Goal: Task Accomplishment & Management: Manage account settings

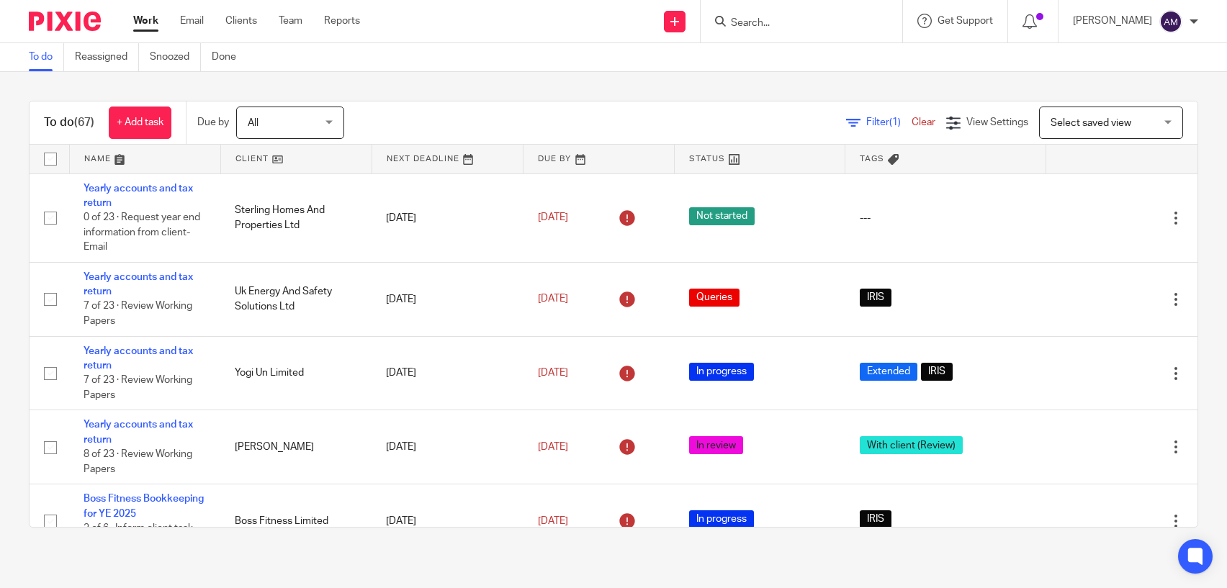
click at [784, 21] on input "Search" at bounding box center [795, 23] width 130 height 13
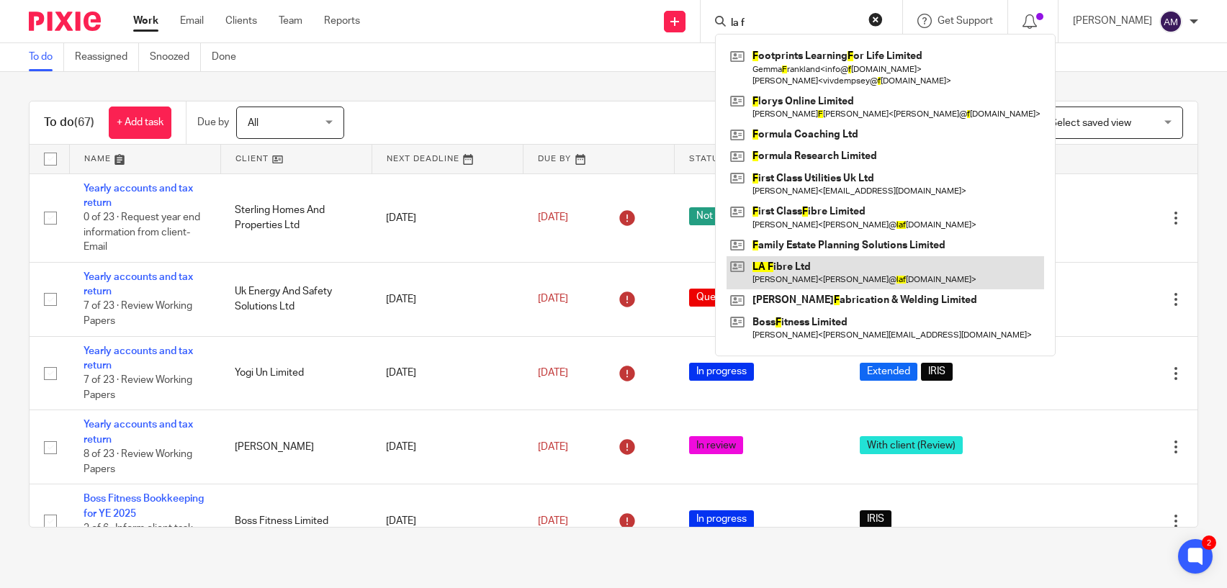
type input "la f"
click at [831, 266] on link at bounding box center [886, 272] width 318 height 33
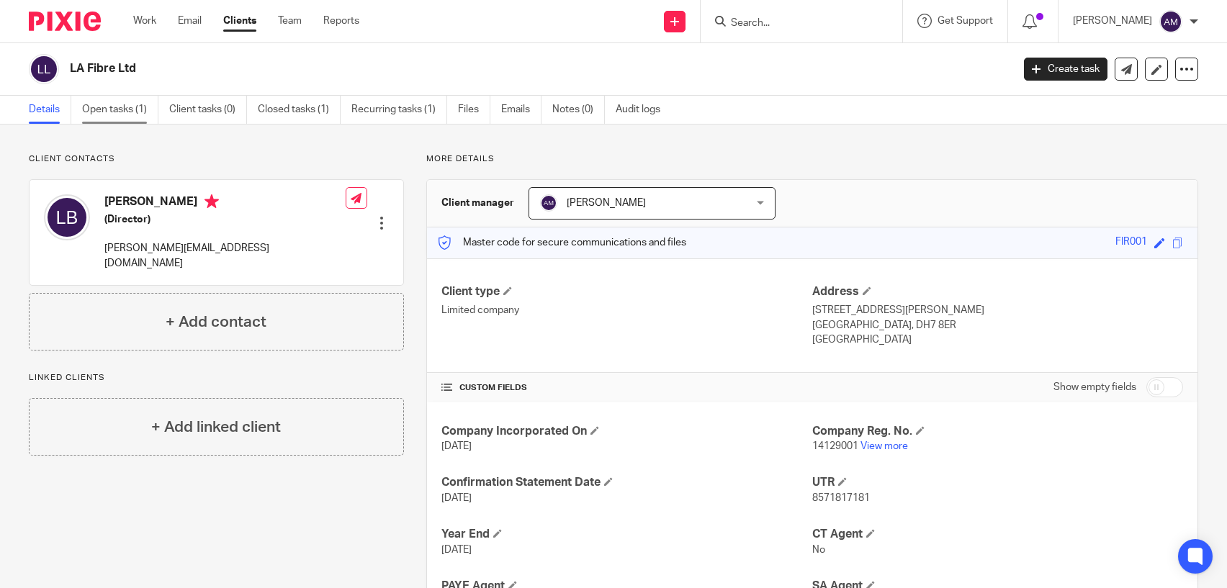
click at [122, 118] on link "Open tasks (1)" at bounding box center [120, 110] width 76 height 28
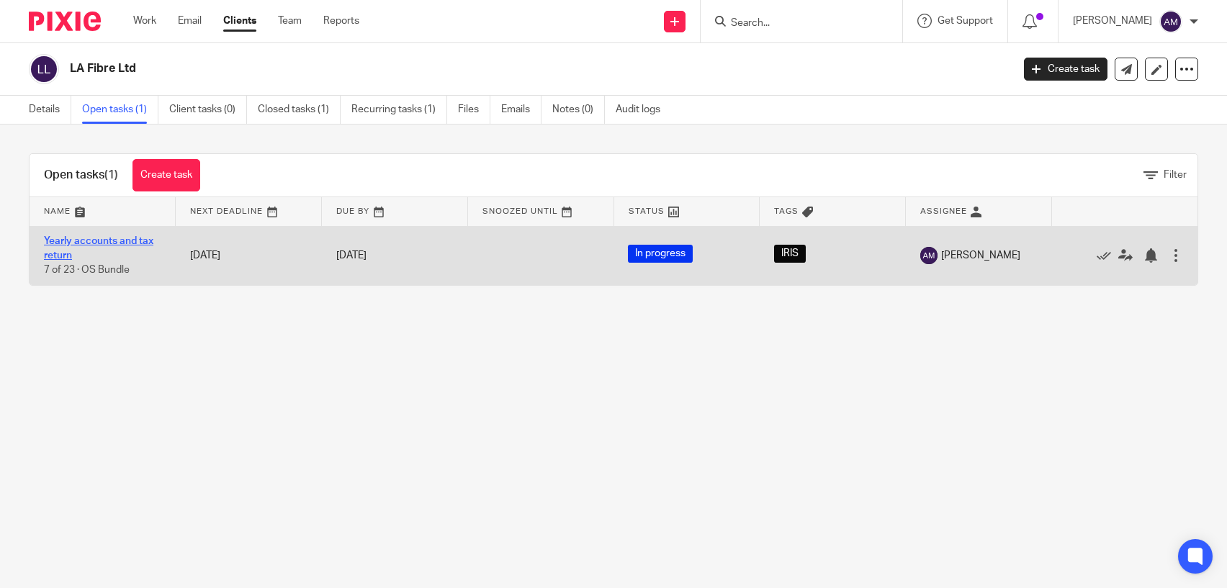
click at [118, 238] on link "Yearly accounts and tax return" at bounding box center [98, 248] width 109 height 24
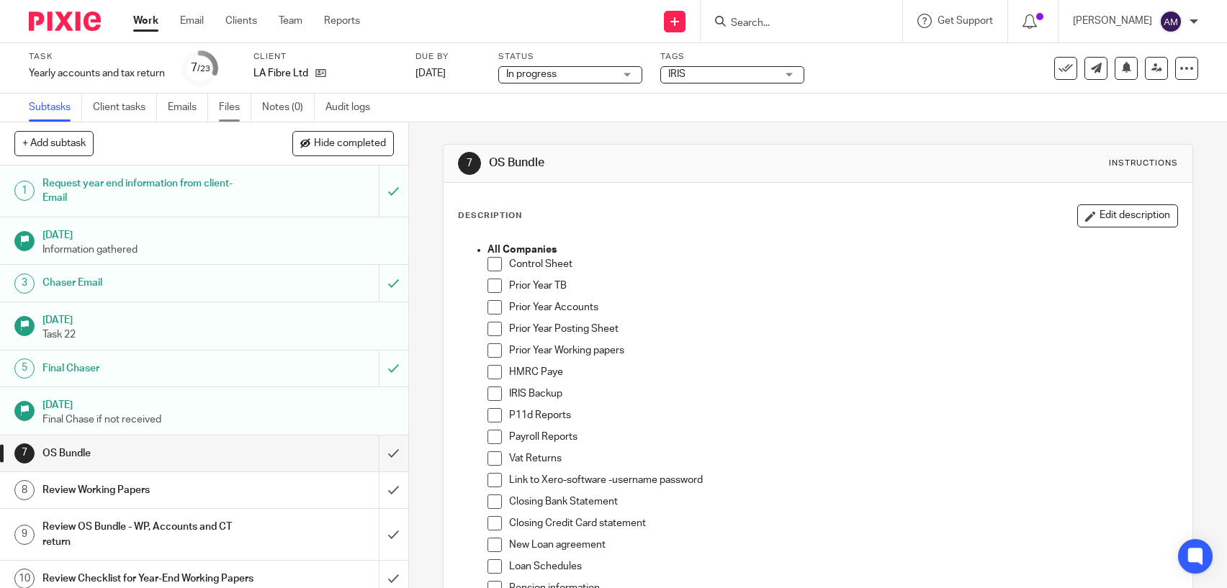
click at [240, 107] on link "Files" at bounding box center [235, 108] width 32 height 28
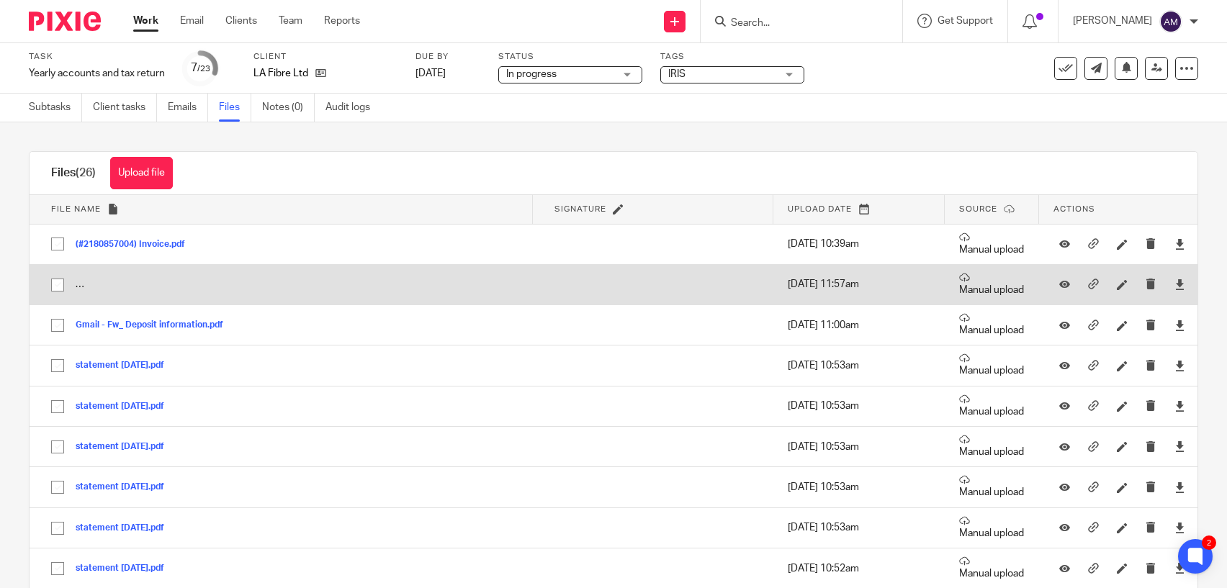
click at [84, 286] on td "ACFrOgADHSomnV315BgU0AG-nfUXGqRD9yDFGsQ18YqmPOZIqAHUzI5wv_muj_AydyS2LCyC6PUorUC…" at bounding box center [281, 284] width 503 height 40
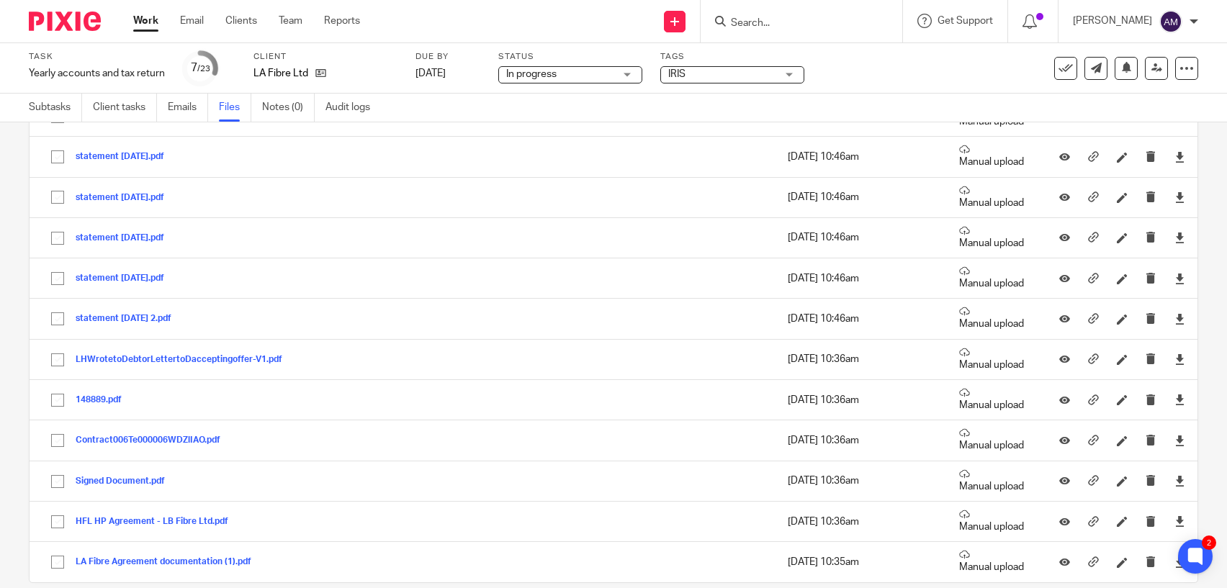
scroll to position [717, 0]
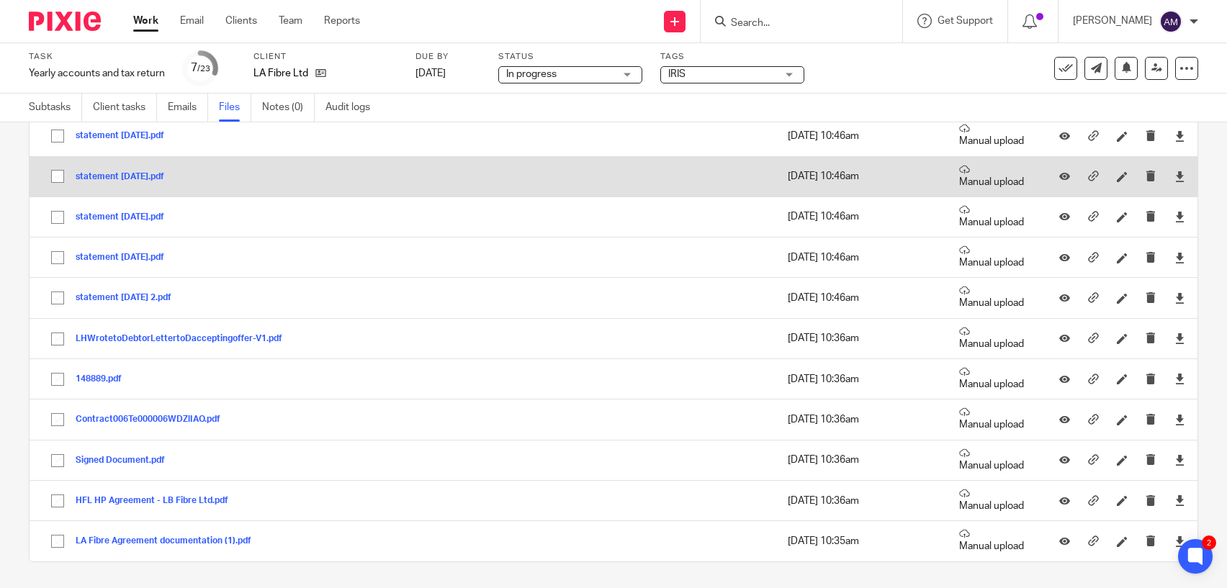
click at [146, 173] on button "statement 03.04.25.pdf" at bounding box center [125, 177] width 99 height 10
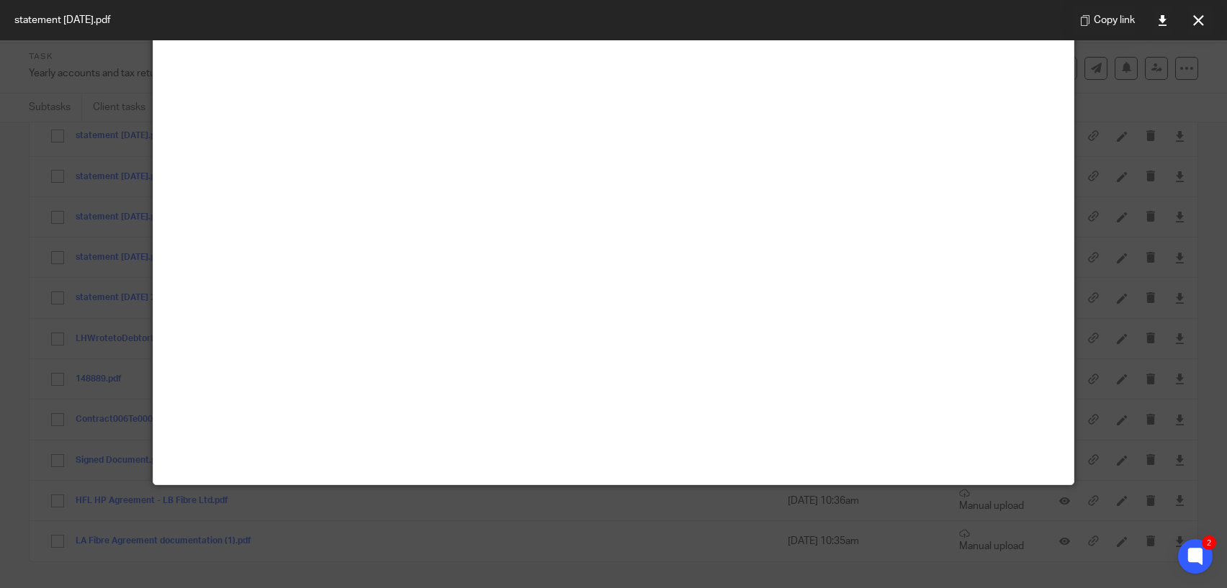
scroll to position [101, 0]
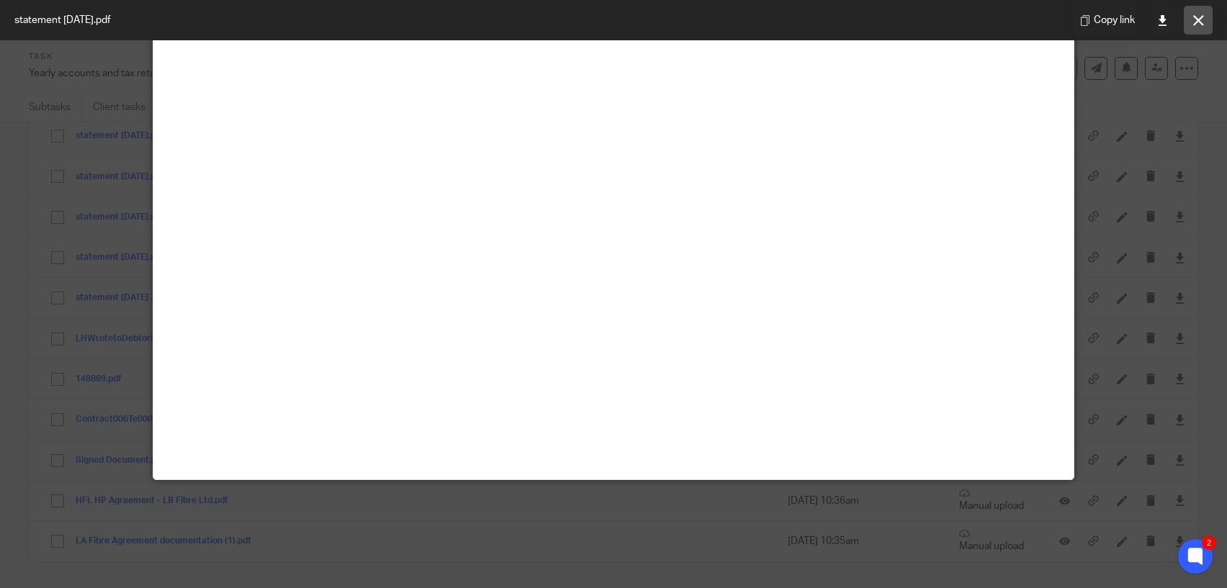
click at [1199, 21] on icon at bounding box center [1198, 20] width 11 height 11
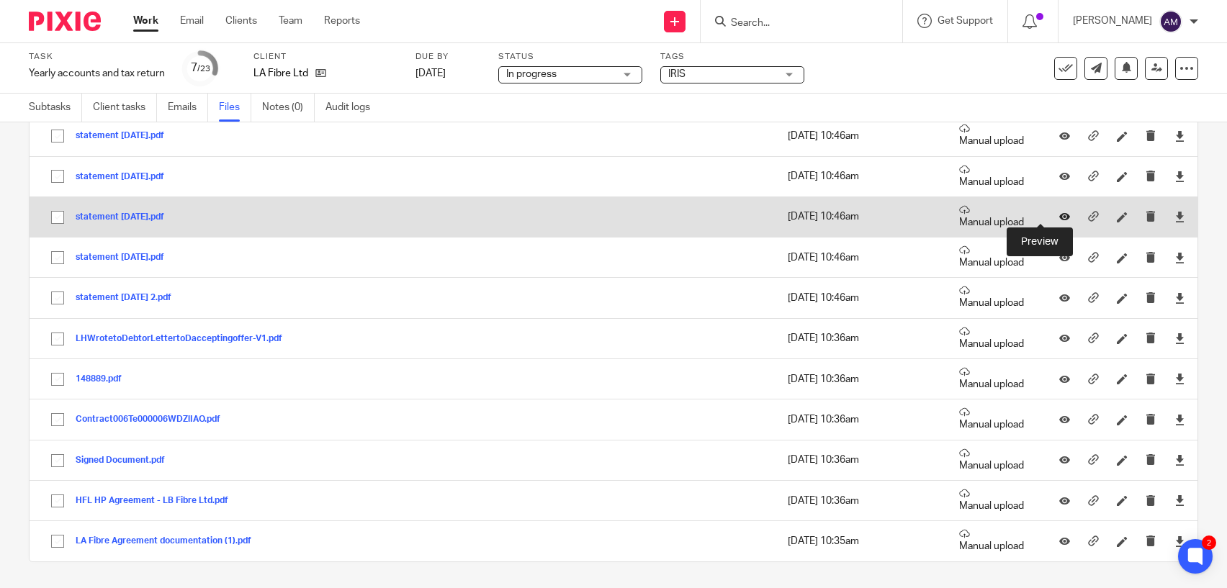
click at [1059, 212] on icon at bounding box center [1064, 217] width 11 height 11
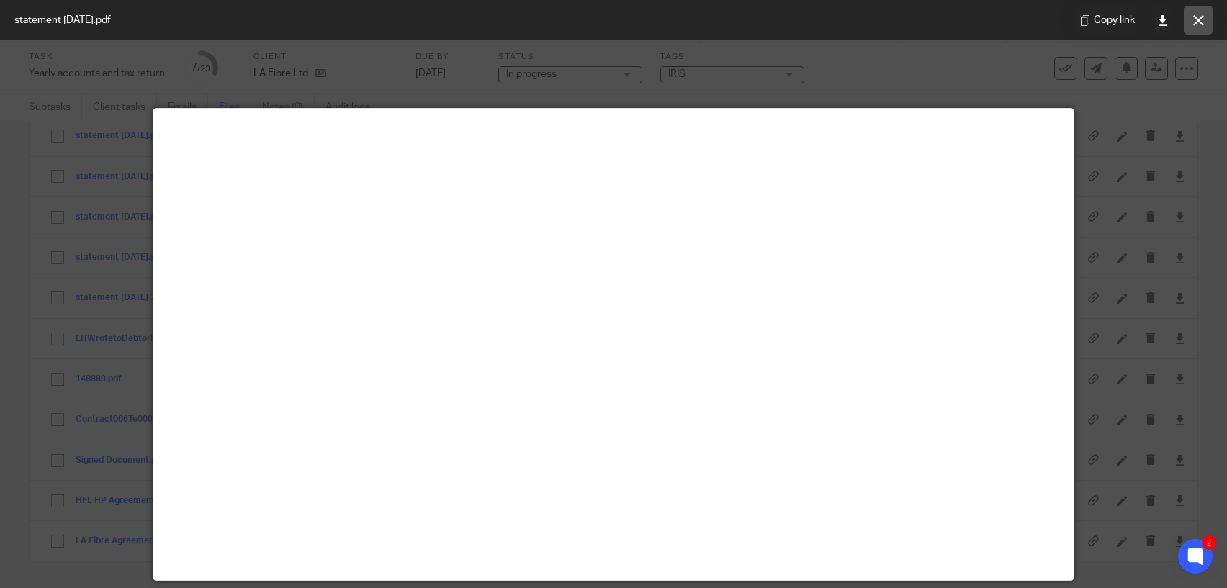
click at [1200, 23] on icon at bounding box center [1198, 20] width 11 height 11
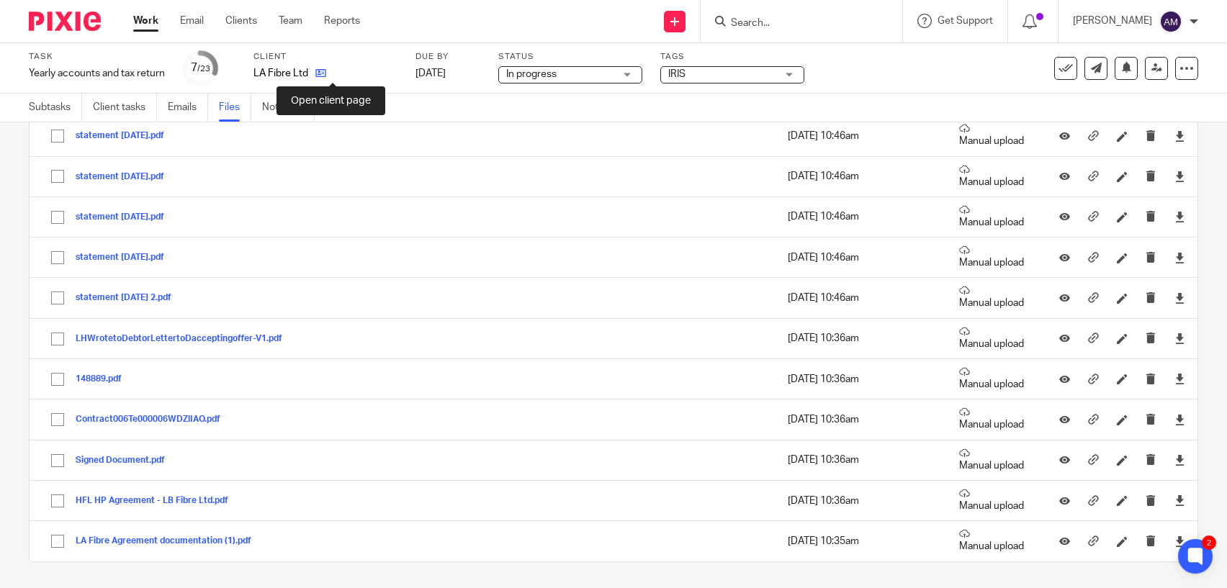
click at [326, 73] on icon at bounding box center [320, 73] width 11 height 11
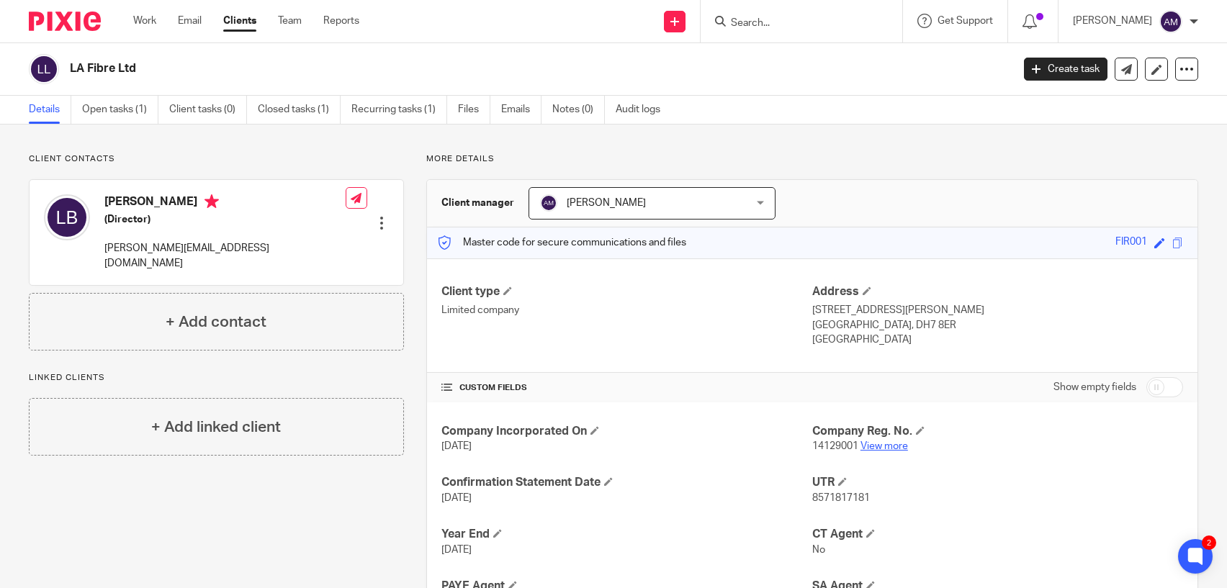
click at [861, 448] on link "View more" at bounding box center [885, 446] width 48 height 10
click at [769, 30] on input "Search" at bounding box center [795, 23] width 130 height 13
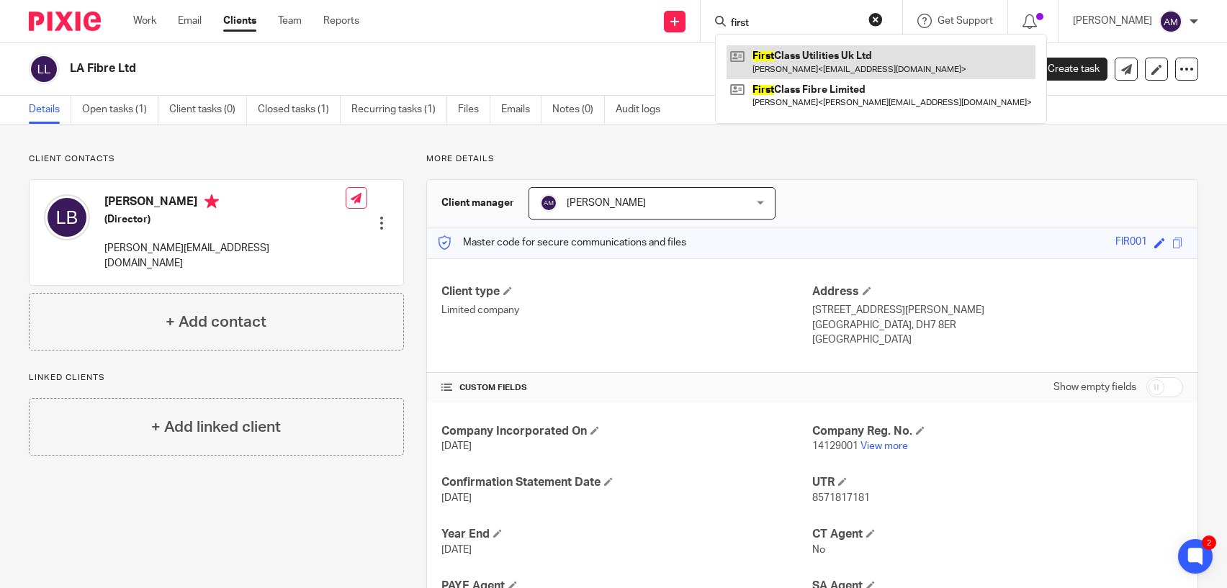
type input "first"
click at [834, 69] on link at bounding box center [881, 61] width 309 height 33
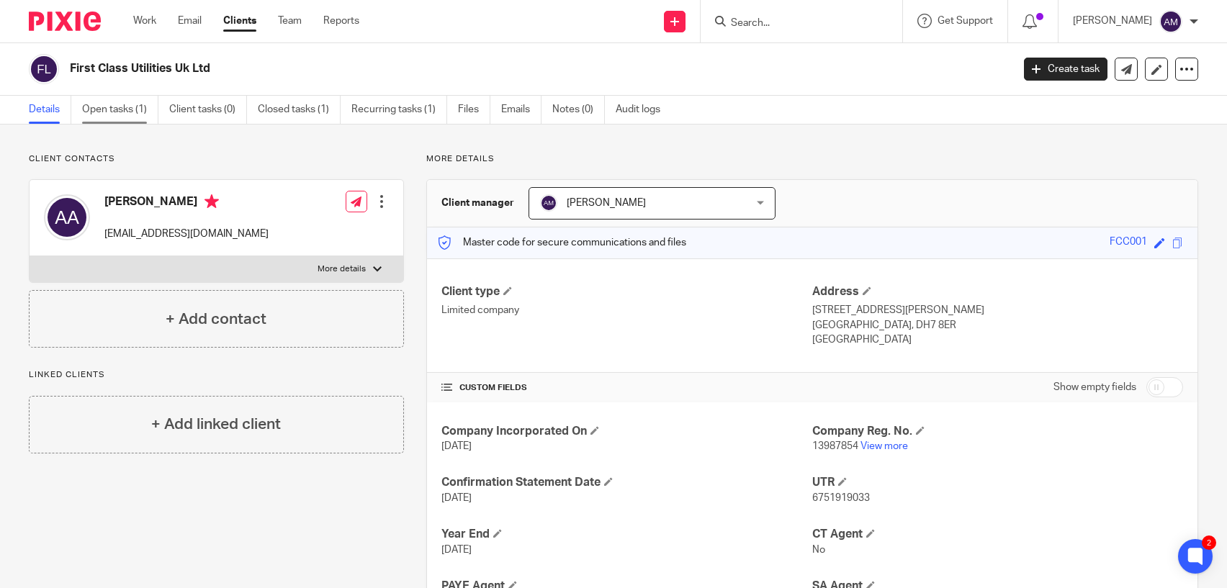
click at [133, 104] on link "Open tasks (1)" at bounding box center [120, 110] width 76 height 28
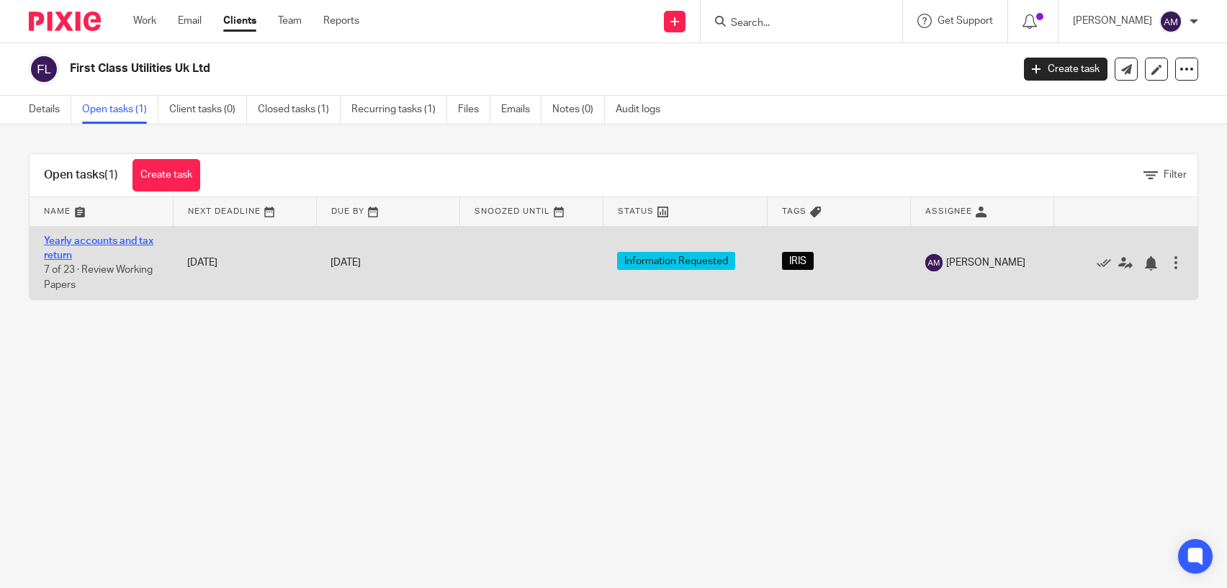
click at [129, 236] on link "Yearly accounts and tax return" at bounding box center [98, 248] width 109 height 24
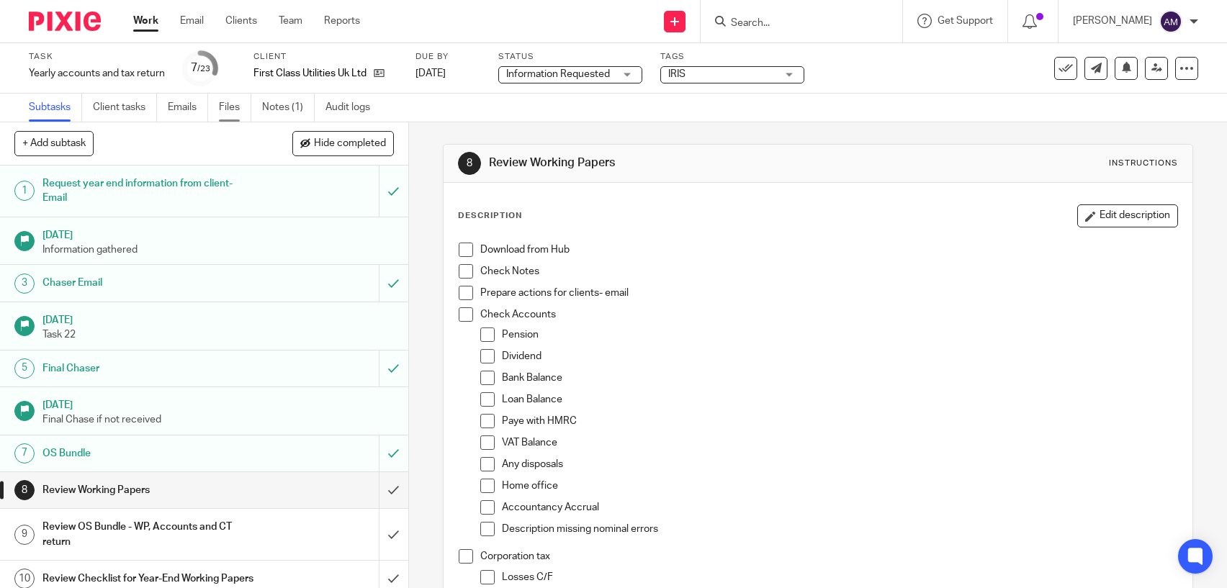
click at [235, 105] on link "Files" at bounding box center [235, 108] width 32 height 28
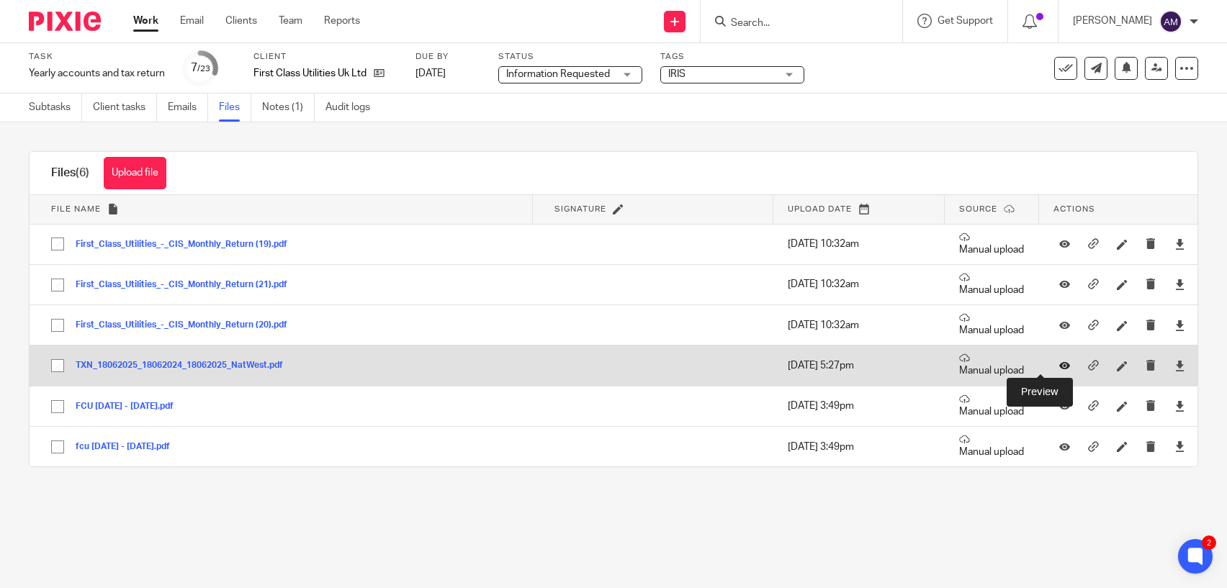
click at [1059, 366] on icon at bounding box center [1064, 366] width 11 height 11
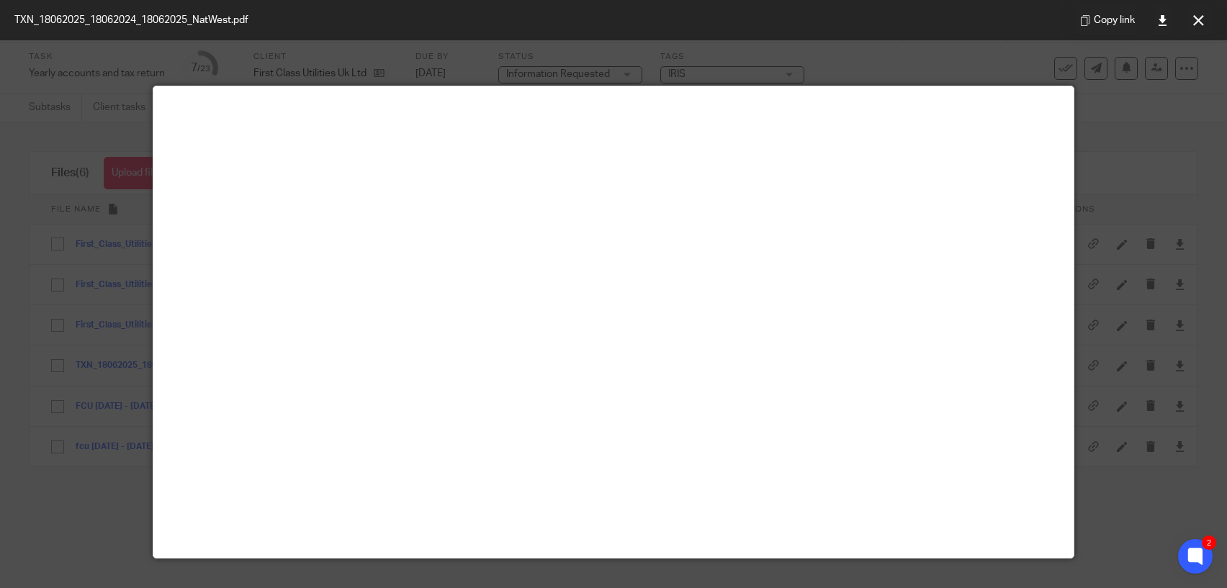
scroll to position [23, 0]
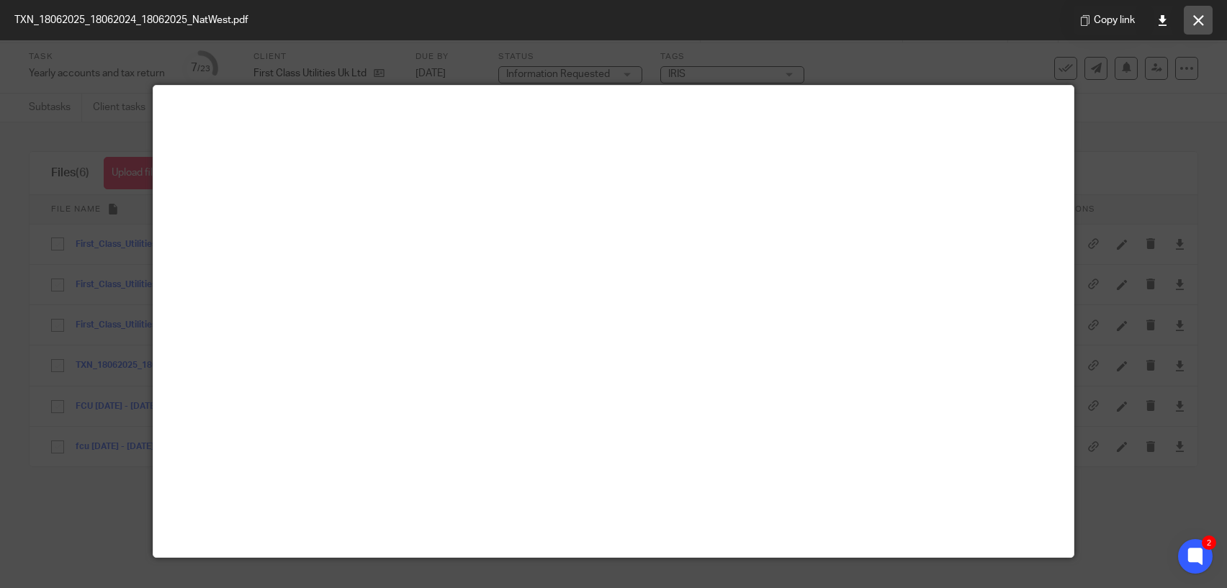
click at [1202, 20] on icon at bounding box center [1198, 20] width 11 height 11
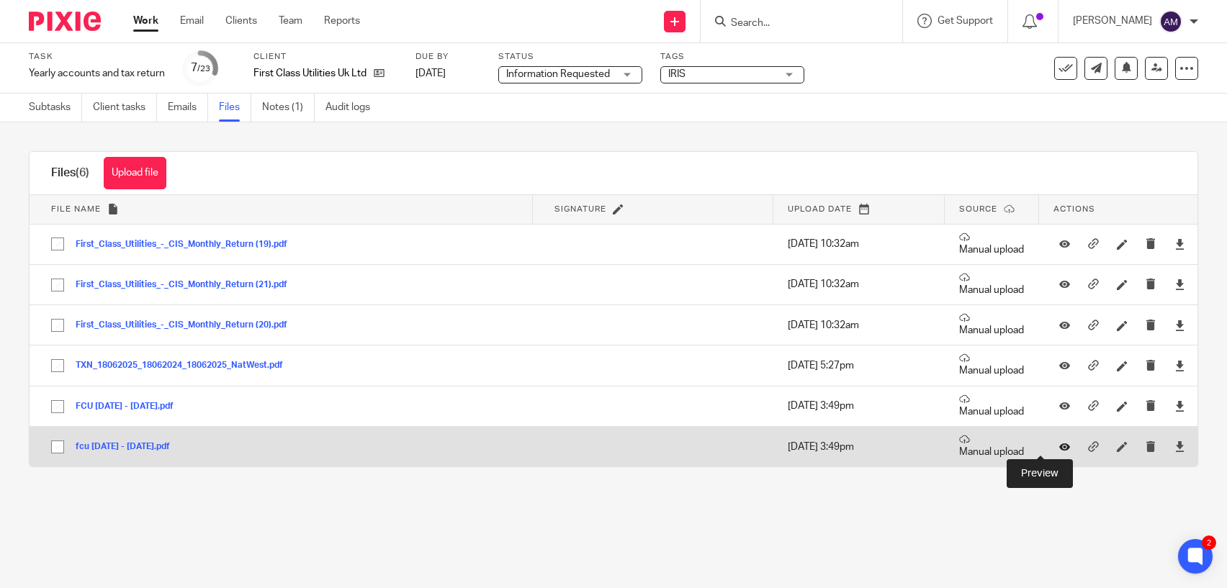
click at [1059, 451] on icon at bounding box center [1064, 446] width 11 height 11
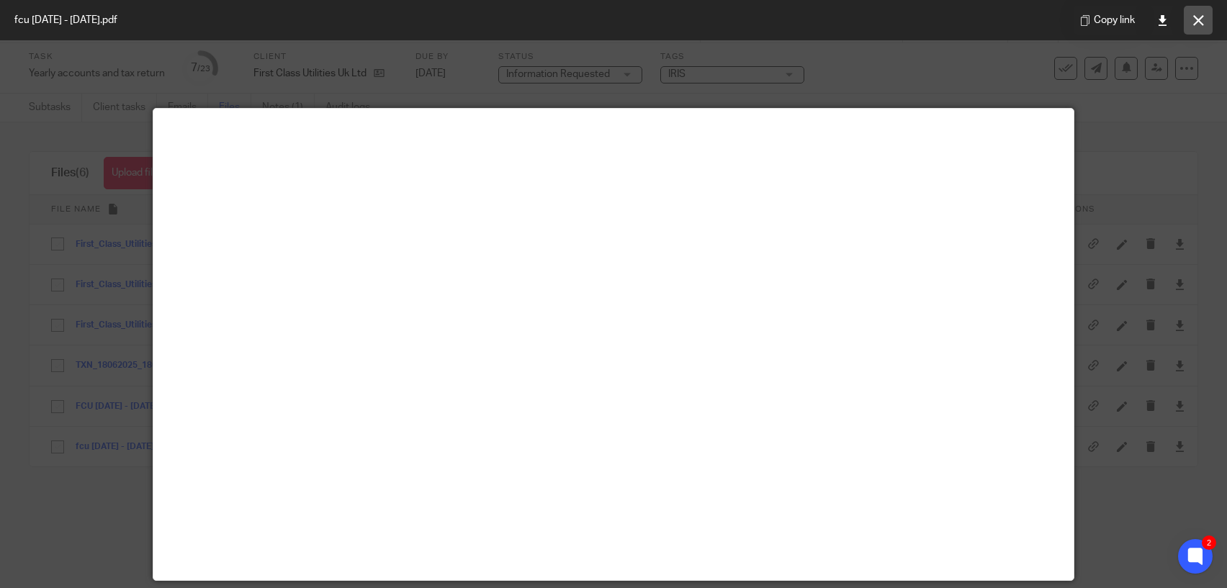
click at [1193, 24] on icon at bounding box center [1198, 20] width 11 height 11
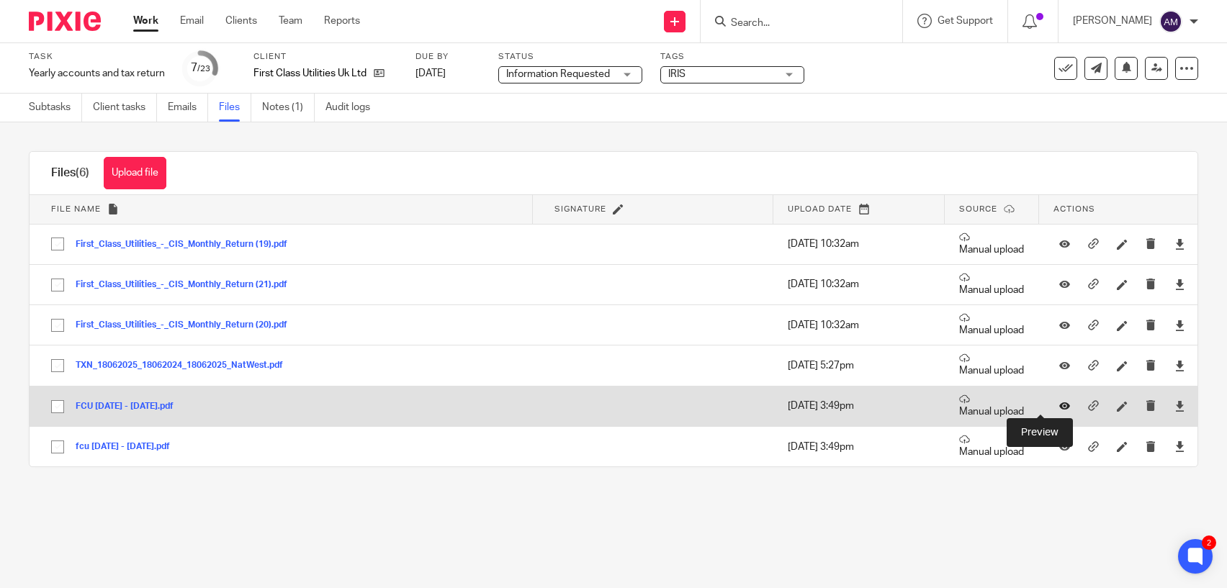
click at [1059, 408] on icon at bounding box center [1064, 406] width 11 height 11
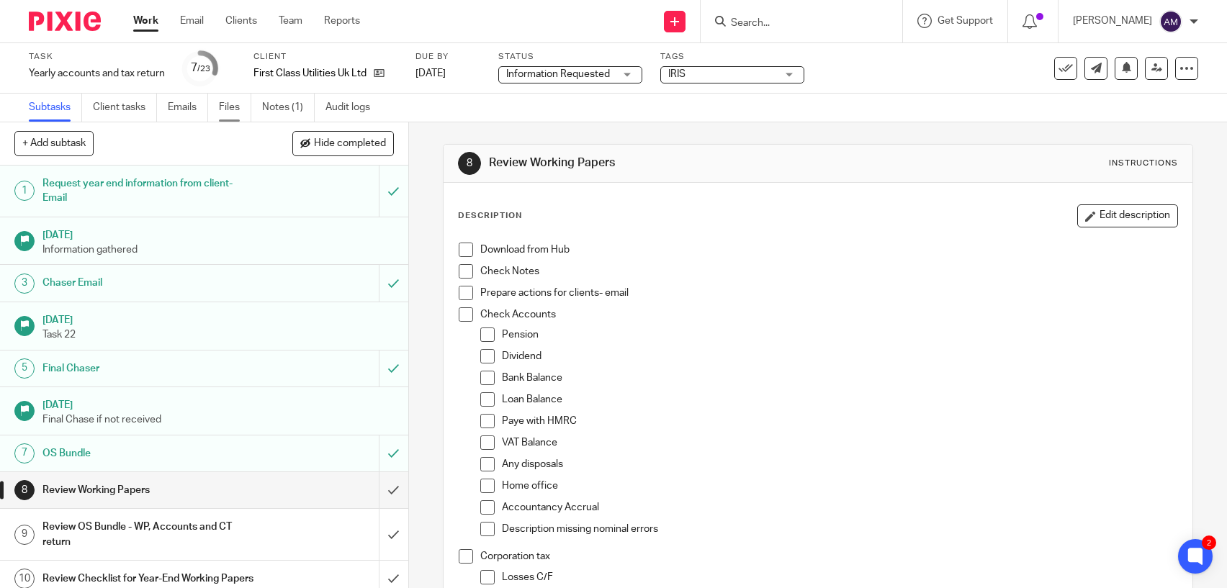
click at [246, 111] on link "Files" at bounding box center [235, 108] width 32 height 28
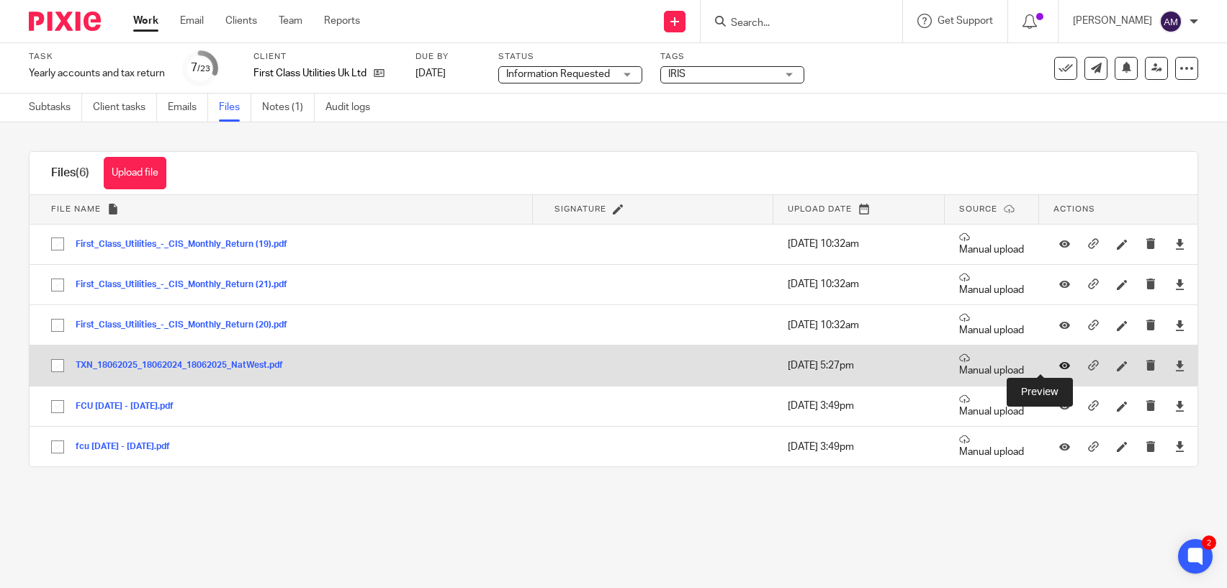
click at [1059, 367] on icon at bounding box center [1064, 366] width 11 height 11
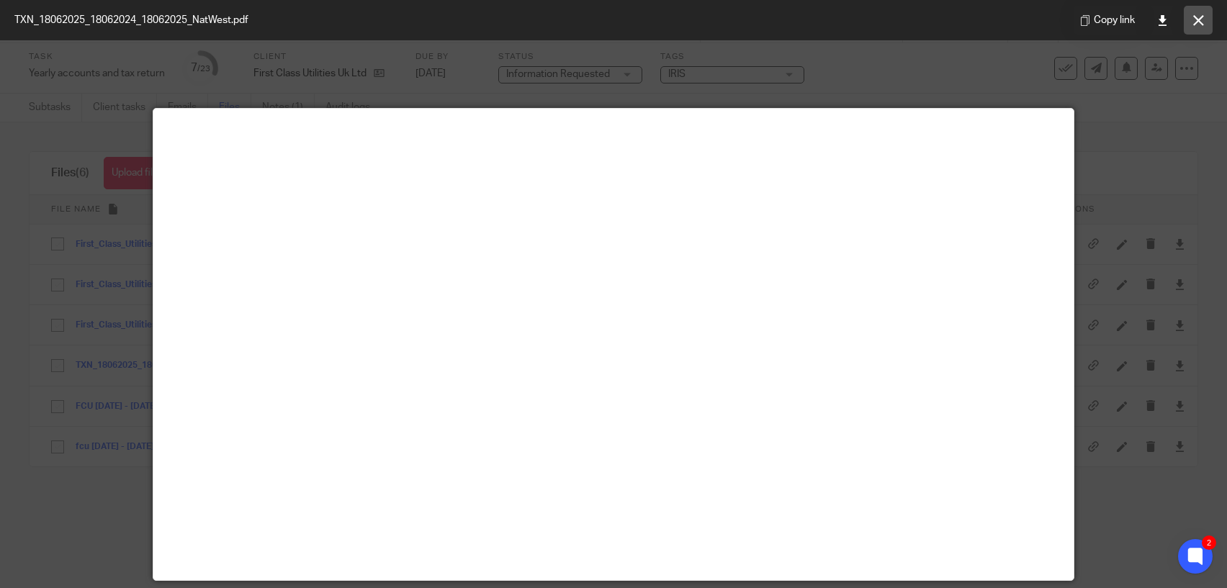
click at [1195, 22] on icon at bounding box center [1198, 20] width 11 height 11
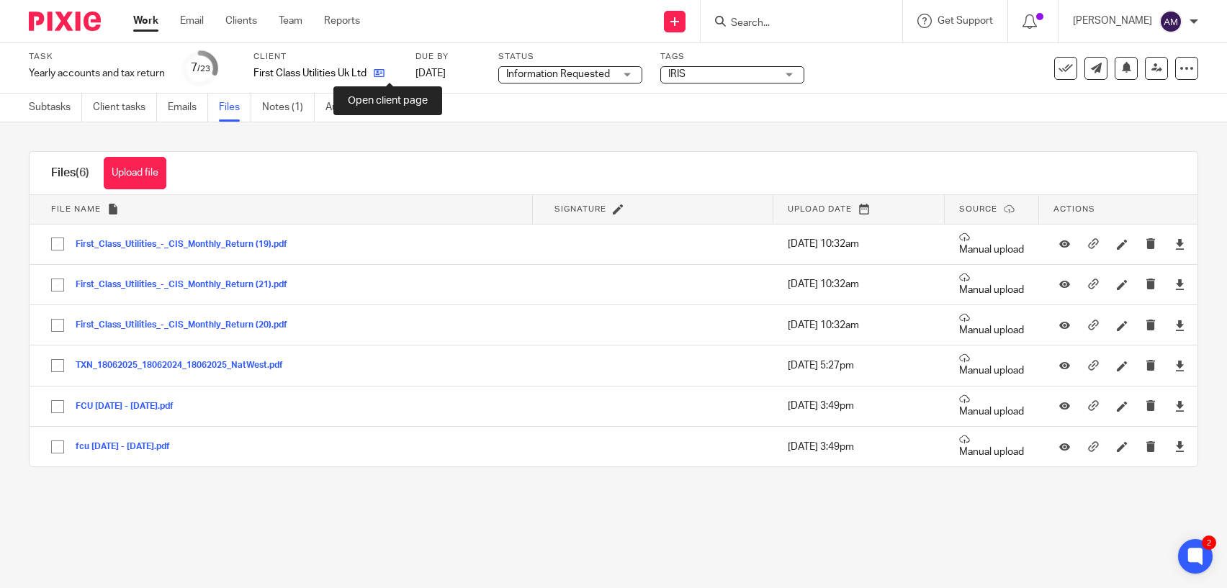
click at [385, 77] on icon at bounding box center [379, 73] width 11 height 11
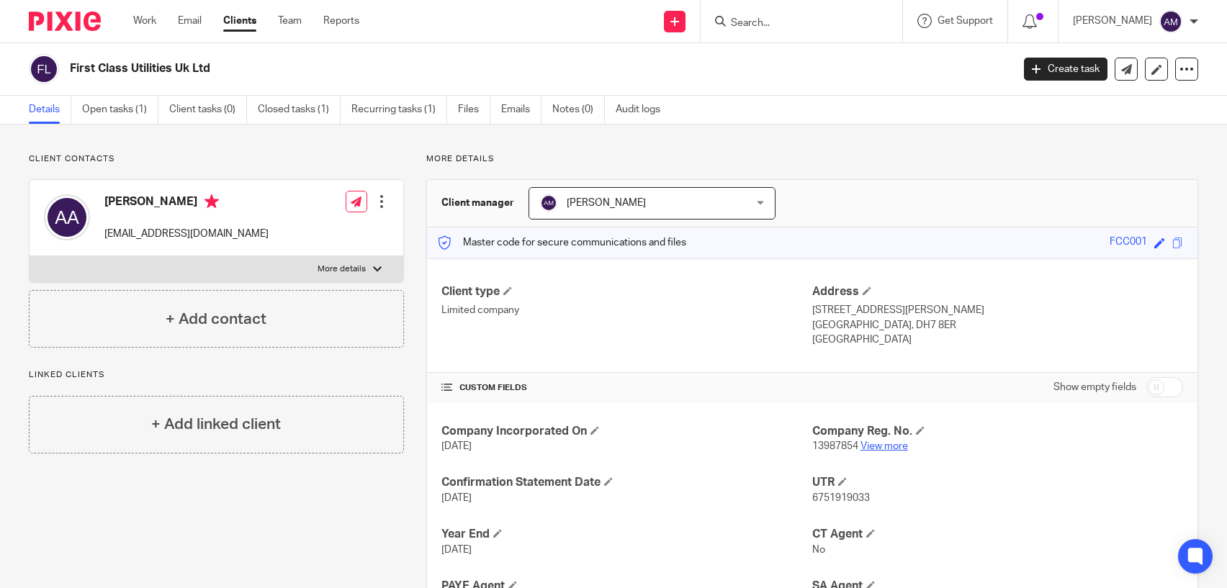
click at [873, 447] on link "View more" at bounding box center [885, 446] width 48 height 10
